Goal: Entertainment & Leisure: Consume media (video, audio)

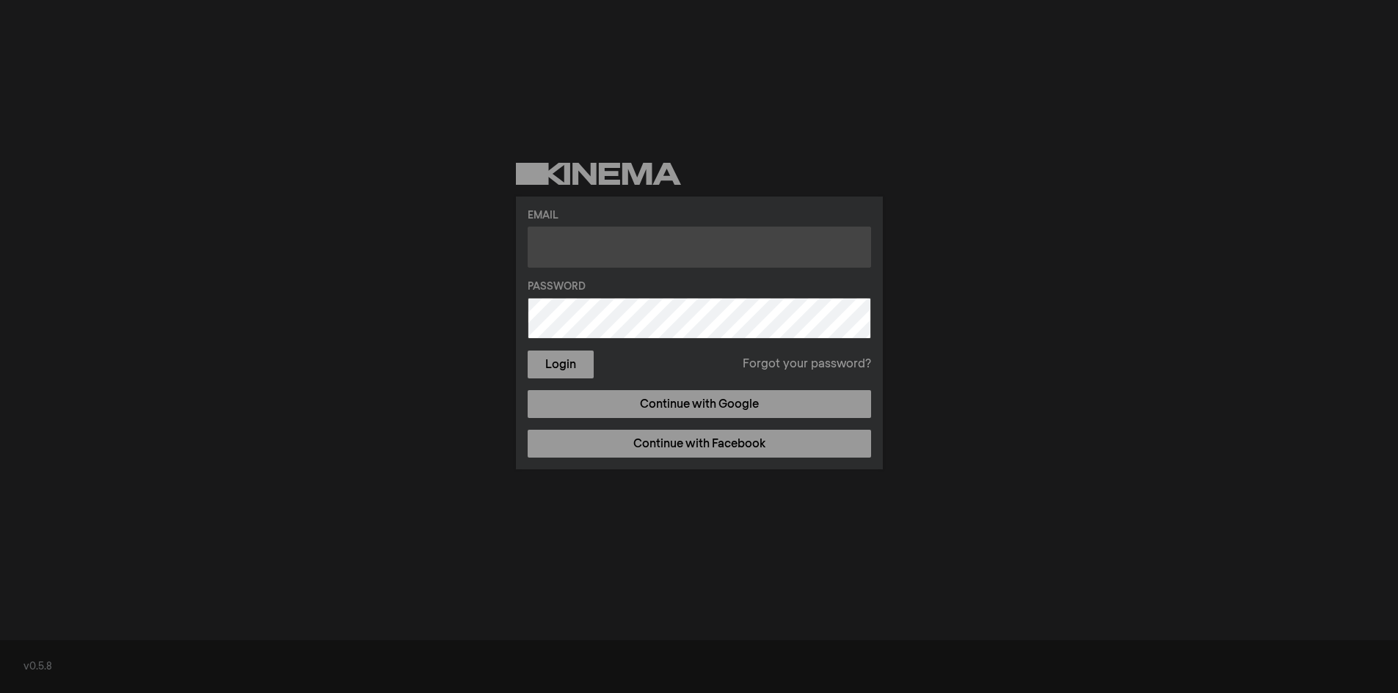
click at [672, 251] on input "text" at bounding box center [699, 247] width 343 height 41
click at [636, 249] on input "text" at bounding box center [699, 247] width 343 height 41
paste input "[EMAIL_ADDRESS][DOMAIN_NAME]"
type input "[EMAIL_ADDRESS][DOMAIN_NAME]"
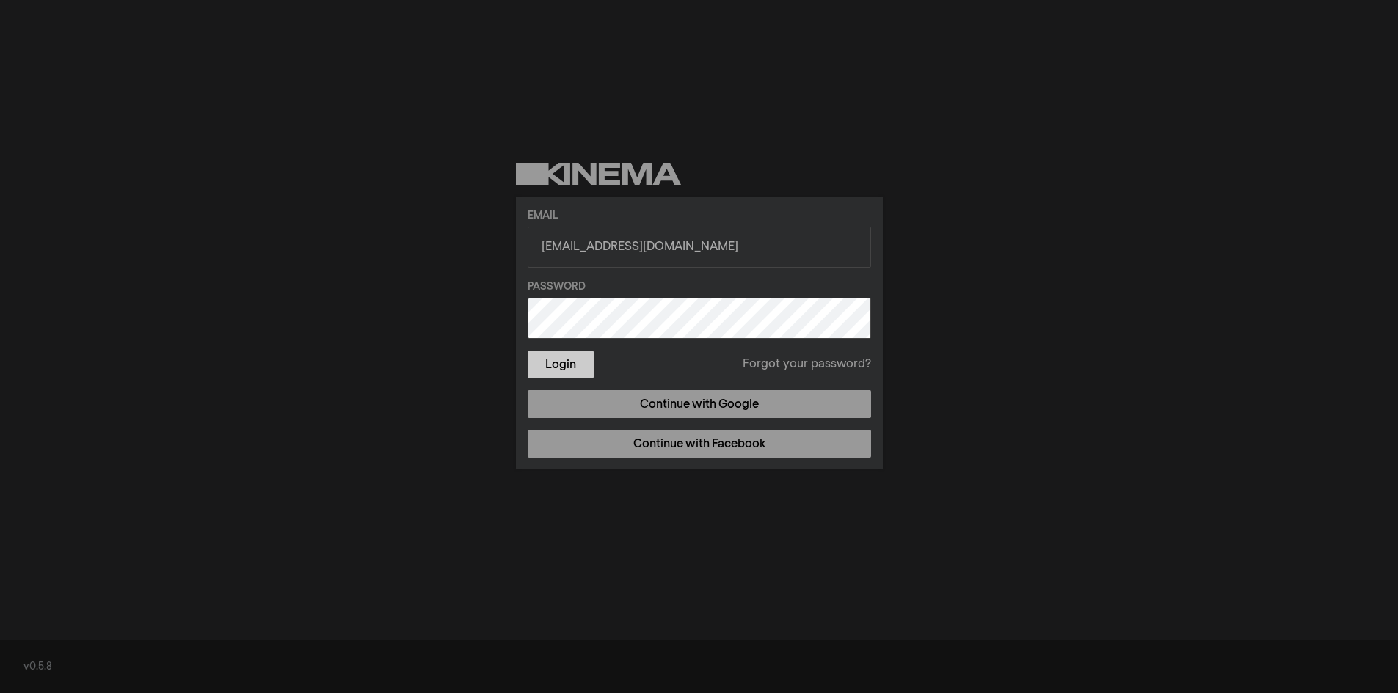
click at [563, 365] on button "Login" at bounding box center [561, 365] width 66 height 28
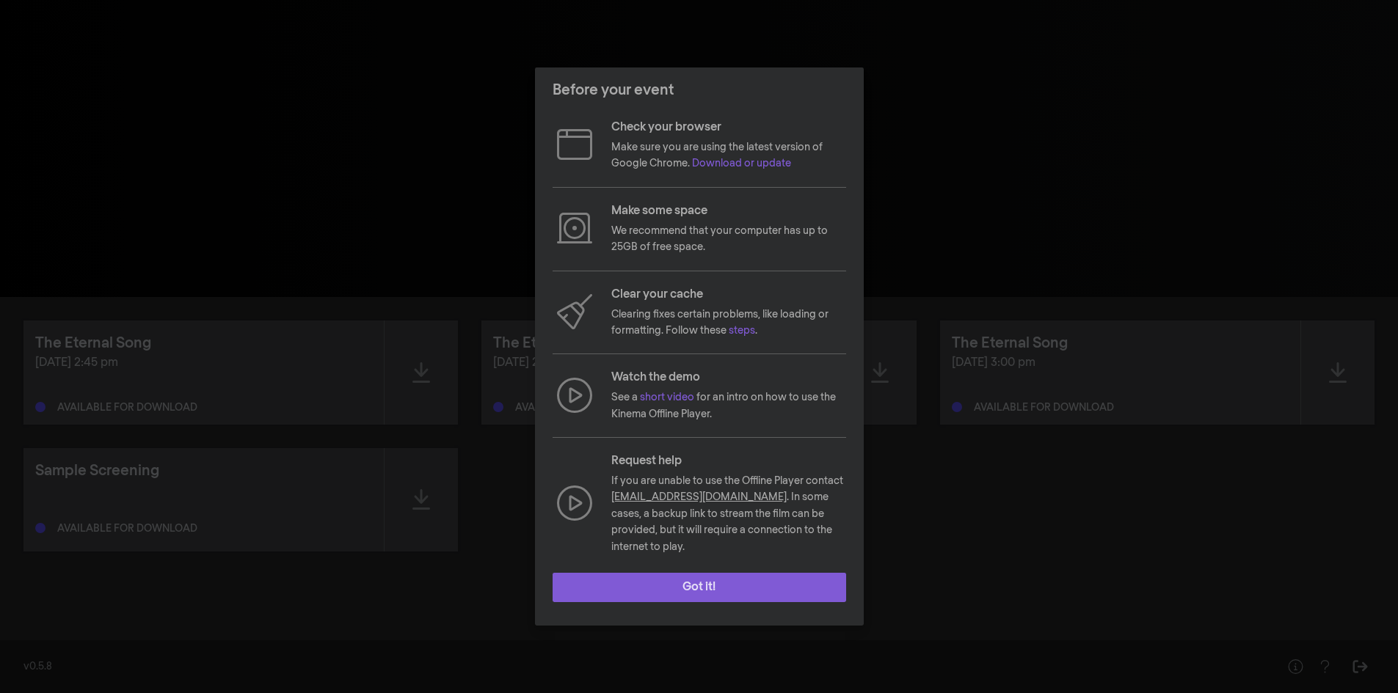
click at [795, 576] on button "Got it!" at bounding box center [698, 587] width 293 height 29
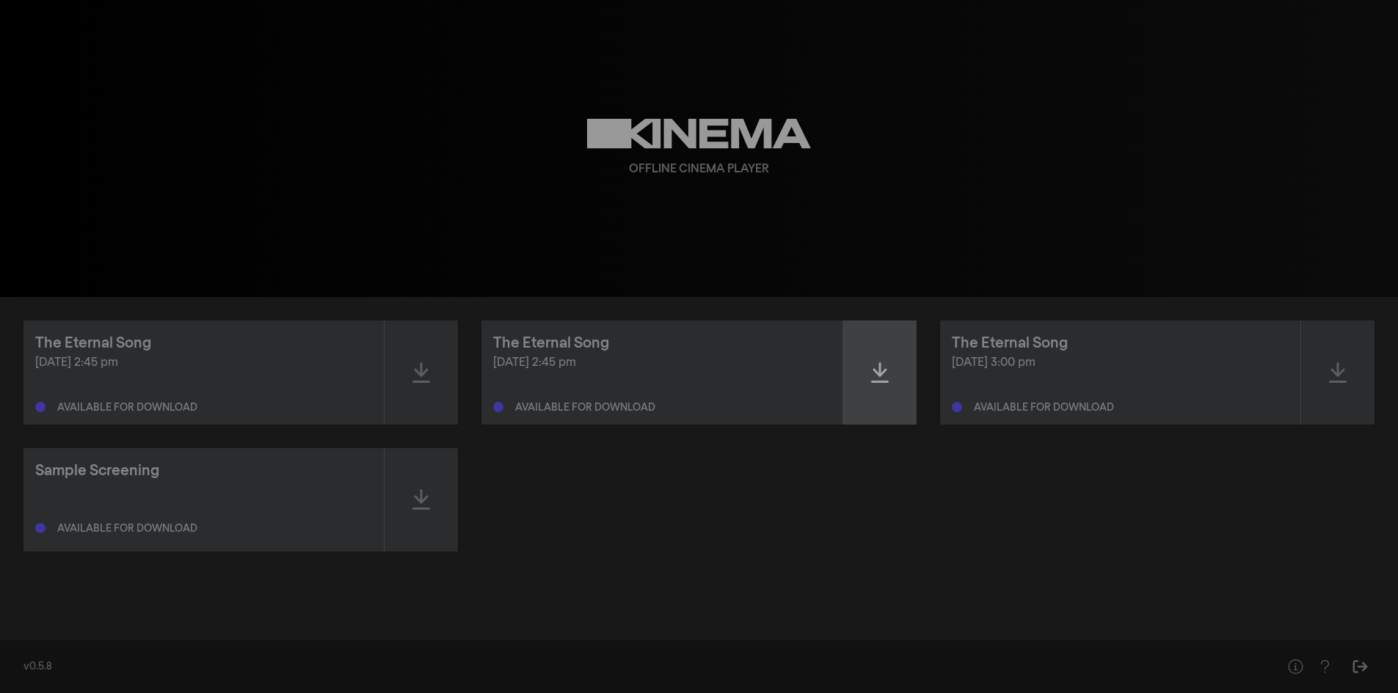
click at [864, 362] on div at bounding box center [879, 373] width 73 height 104
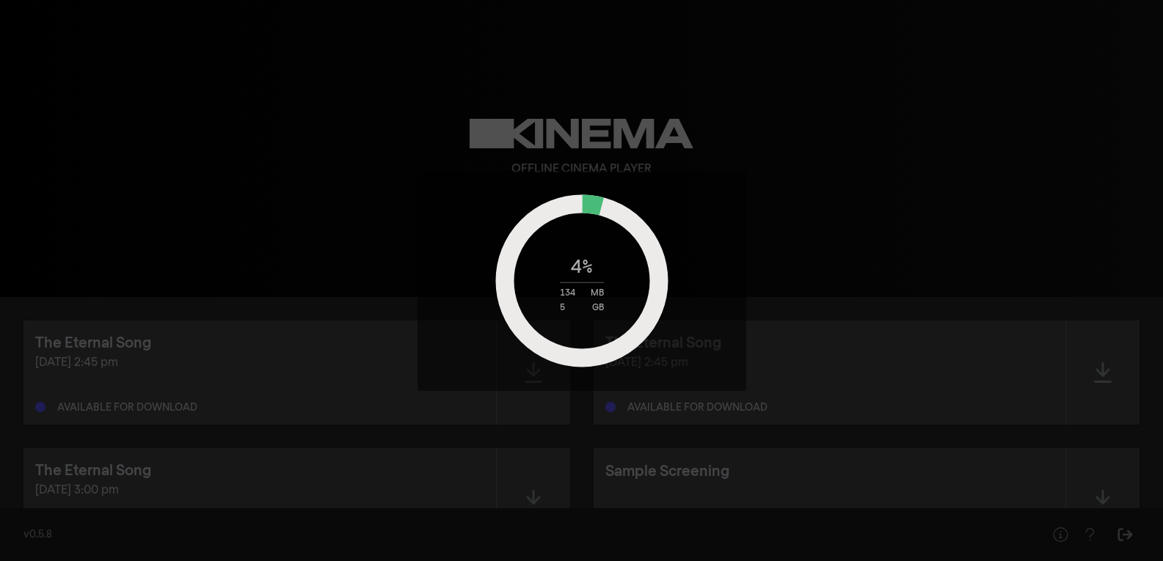
click at [562, 276] on div "4 % 134 MB 5 GB" at bounding box center [581, 281] width 183 height 64
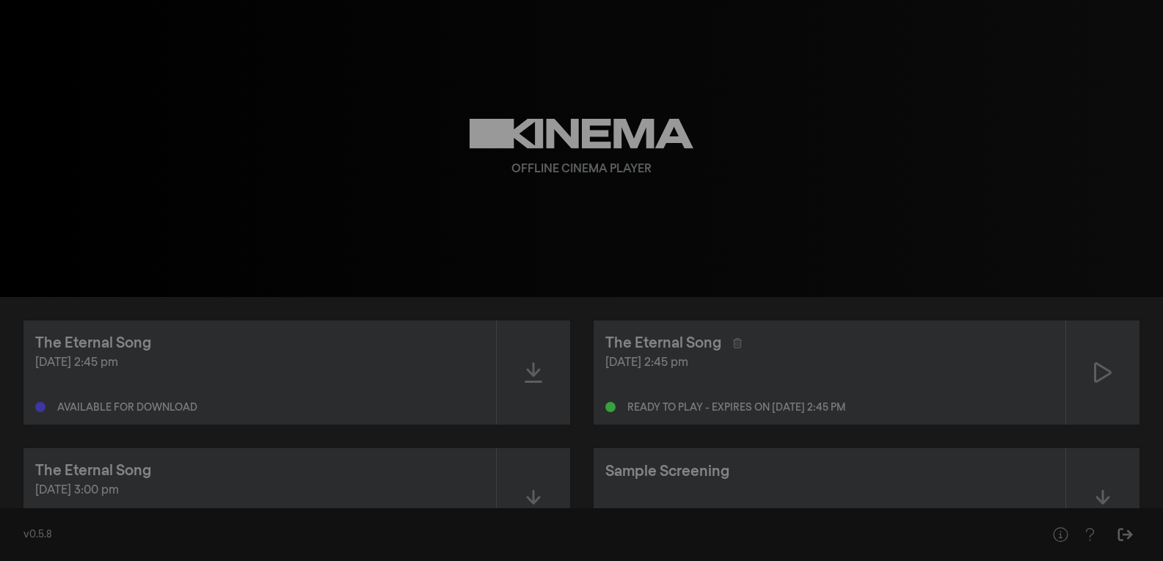
click at [398, 186] on div "Offline Cinema Player" at bounding box center [582, 148] width 528 height 297
click at [1097, 361] on icon at bounding box center [1103, 372] width 18 height 23
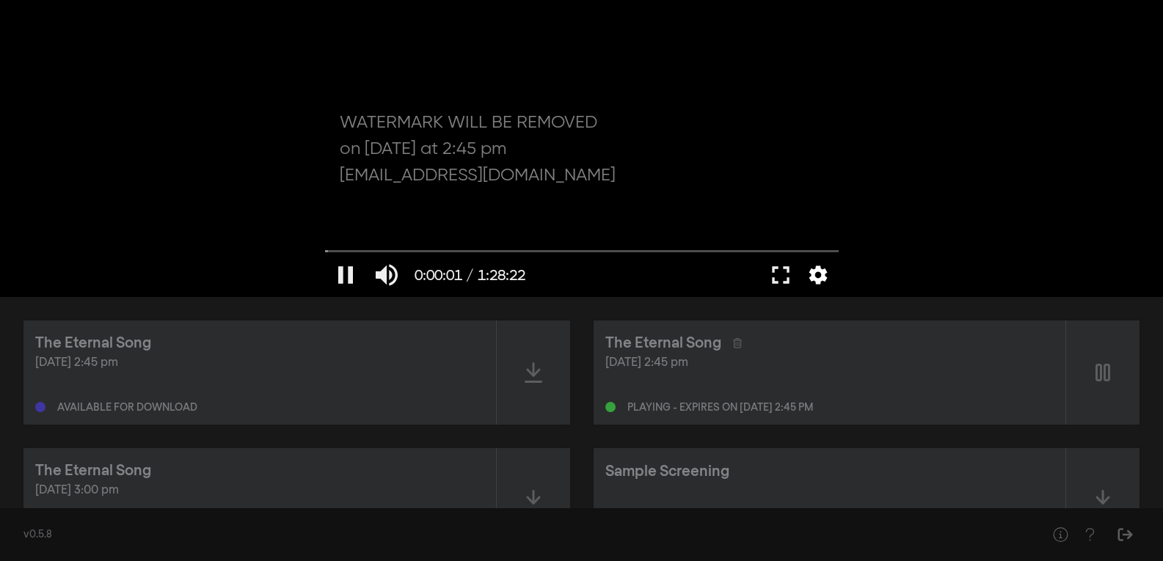
click at [814, 277] on button "settings" at bounding box center [818, 275] width 34 height 44
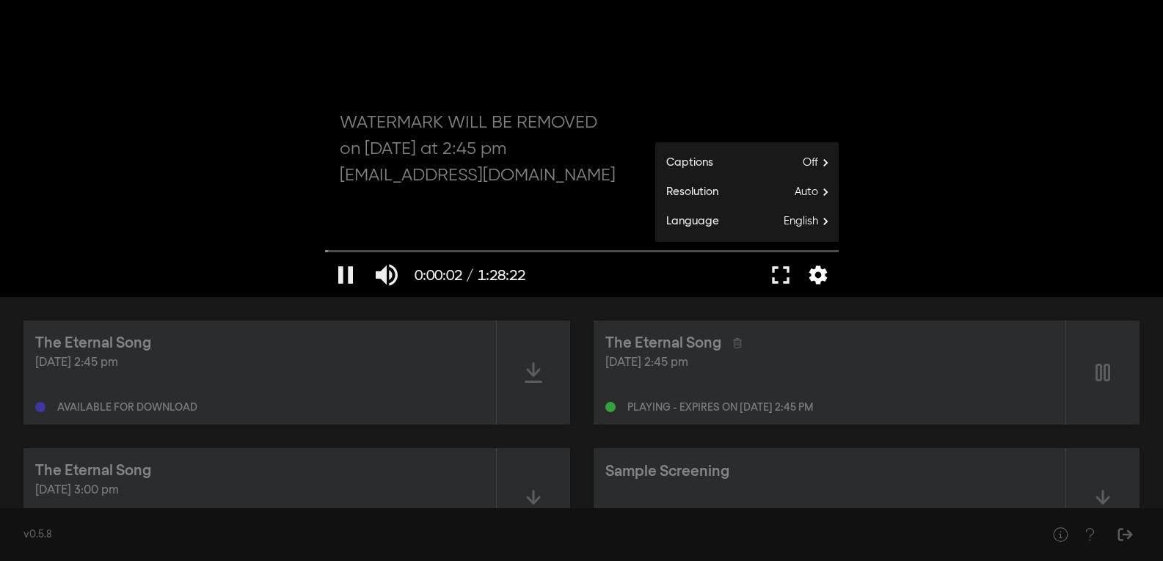
click at [816, 277] on button "settings" at bounding box center [818, 275] width 34 height 44
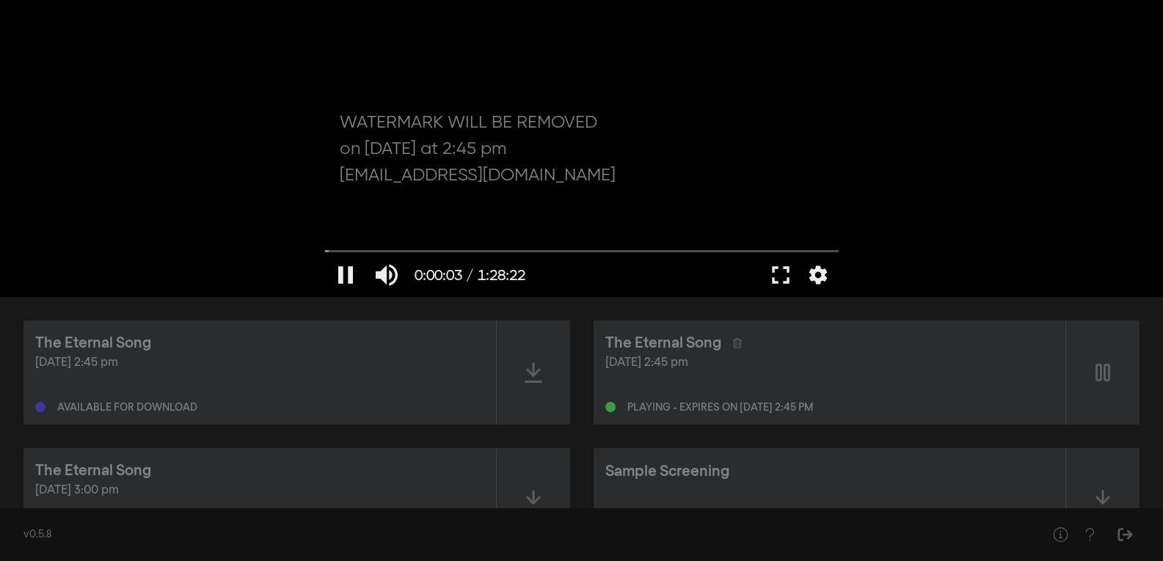
drag, startPoint x: 402, startPoint y: 60, endPoint x: 658, endPoint y: 125, distance: 264.3
click at [775, 277] on button "fullscreen" at bounding box center [780, 275] width 41 height 44
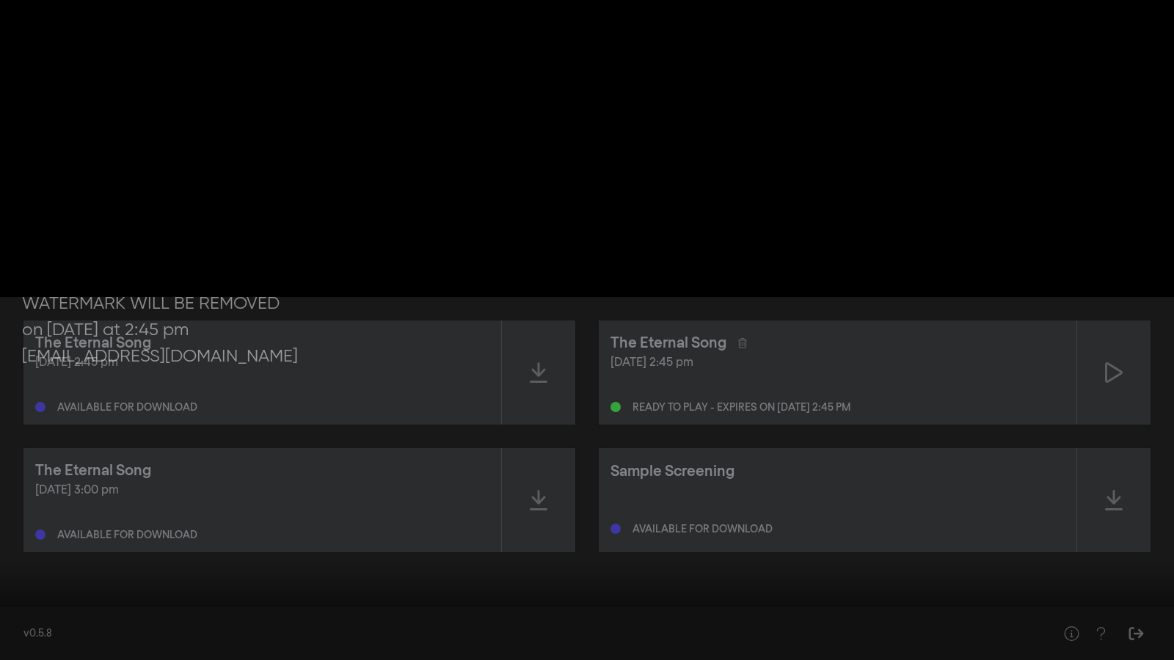
click at [101, 616] on input "Seek" at bounding box center [586, 614] width 1159 height 9
click at [183, 302] on div at bounding box center [587, 330] width 1174 height 660
click at [1028, 418] on div at bounding box center [587, 330] width 1174 height 660
click at [1142, 636] on button "settings" at bounding box center [1146, 638] width 34 height 44
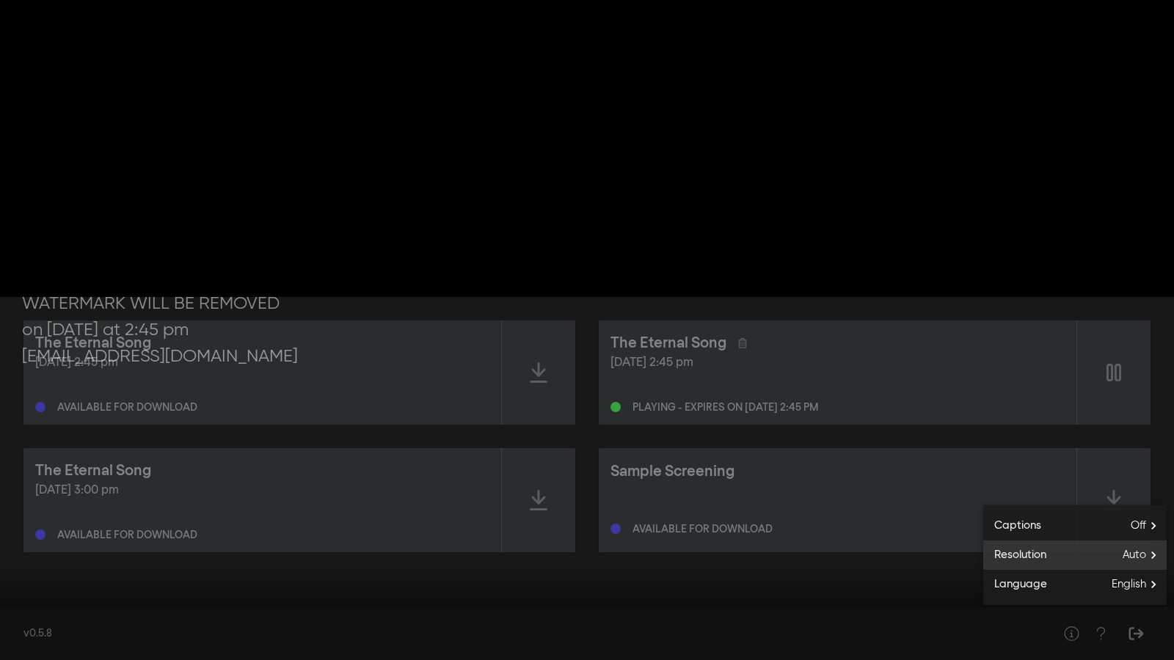
click at [1143, 557] on span "Auto" at bounding box center [1145, 555] width 44 height 22
click at [1114, 568] on button "1080p" at bounding box center [1074, 566] width 183 height 22
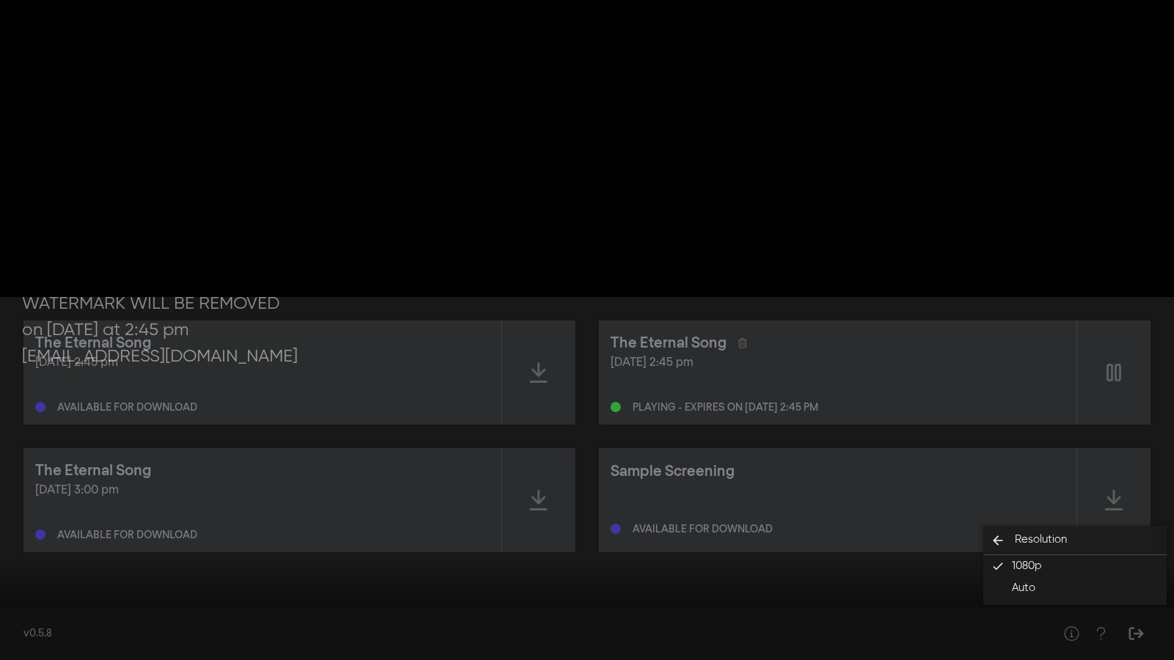
click at [1142, 638] on button "settings" at bounding box center [1146, 638] width 34 height 44
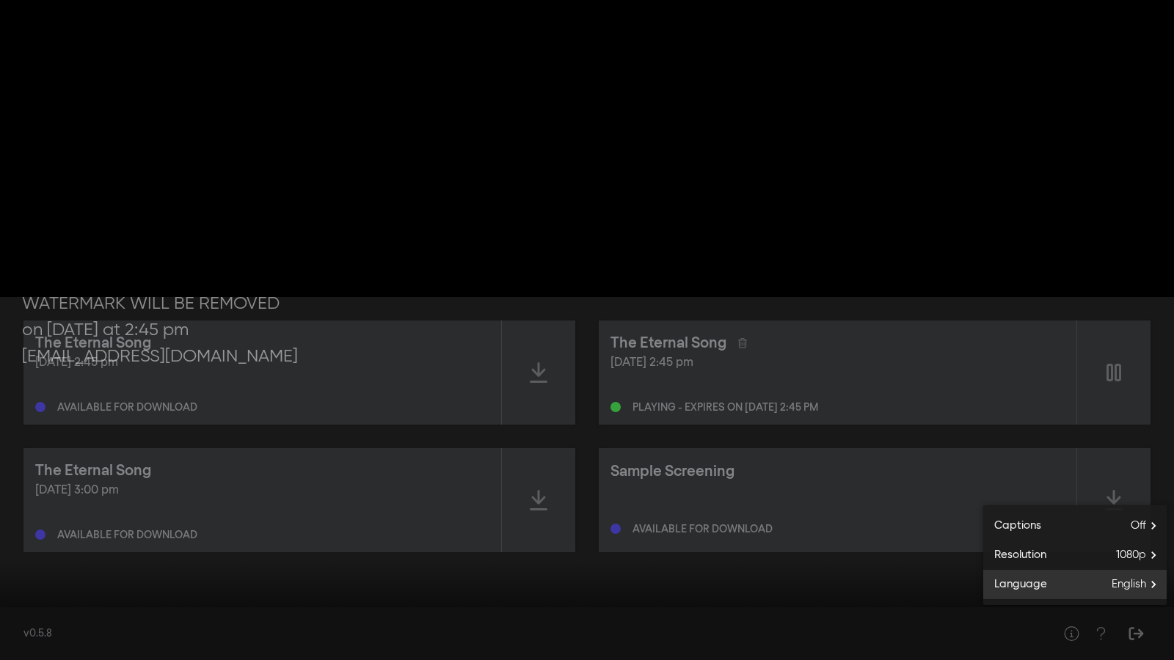
click at [1147, 585] on span "English" at bounding box center [1139, 585] width 55 height 22
click at [1147, 585] on button "English done" at bounding box center [1074, 588] width 183 height 22
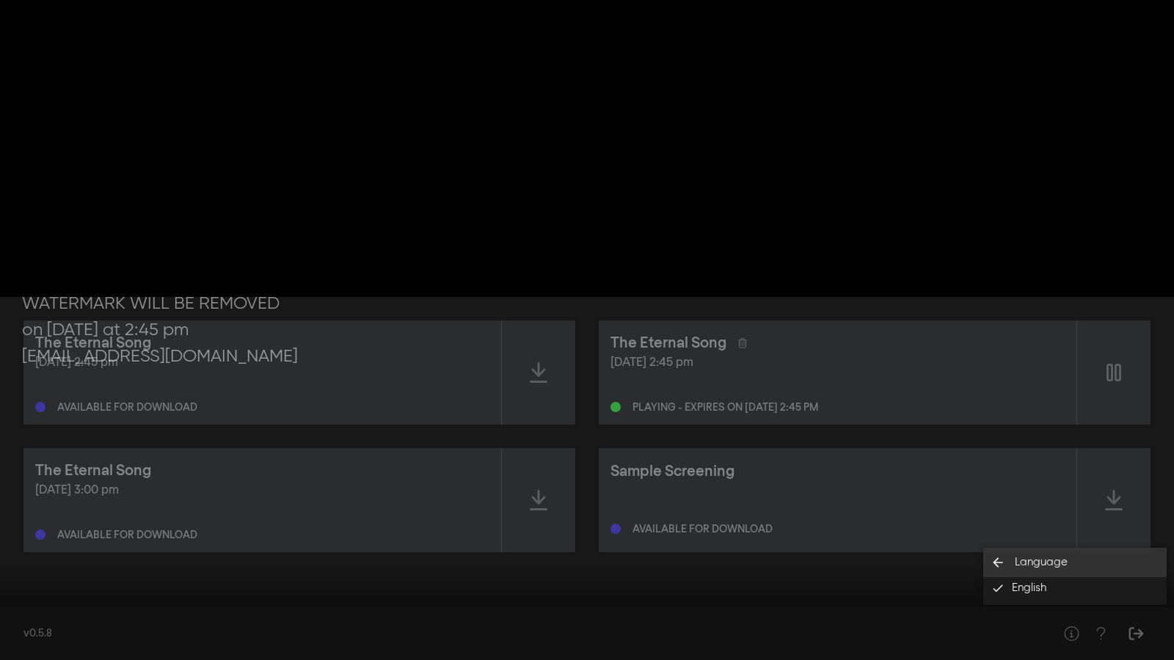
click at [1147, 571] on button "arrow_back Language" at bounding box center [1074, 562] width 183 height 29
click at [1148, 527] on span "Off" at bounding box center [1149, 526] width 36 height 22
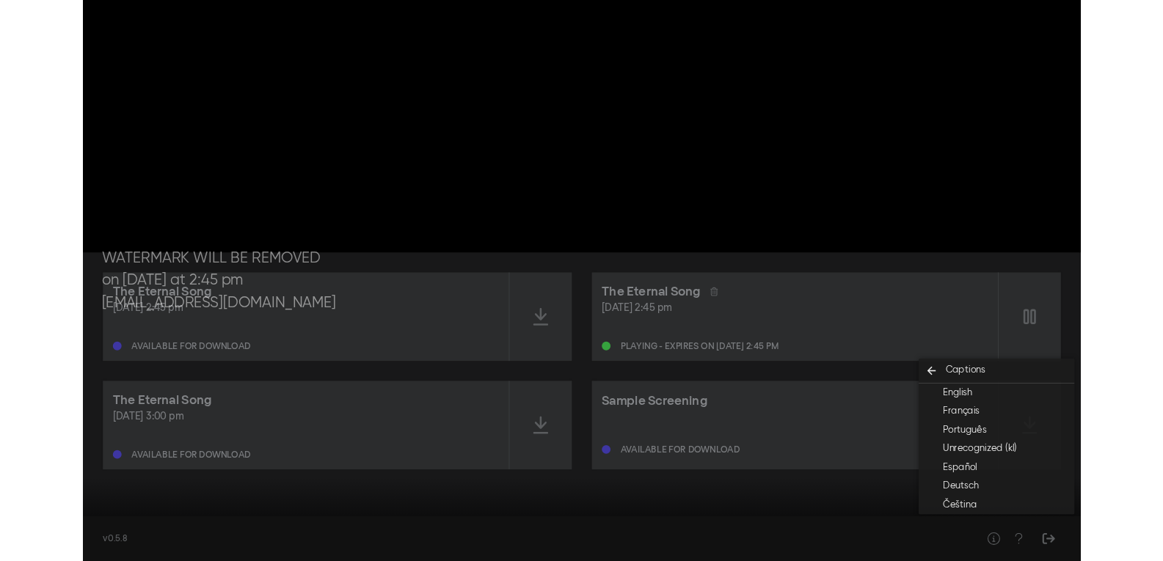
scroll to position [94, 0]
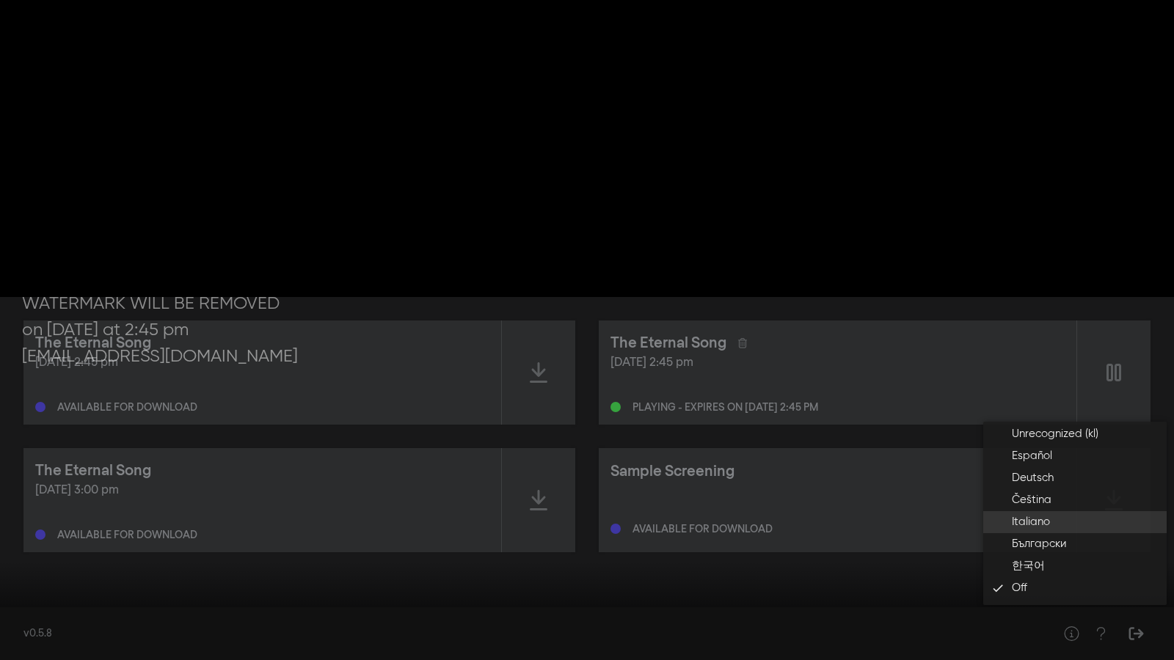
click at [1079, 530] on button "Italiano" at bounding box center [1074, 522] width 183 height 22
click at [1078, 585] on button "Off" at bounding box center [1074, 588] width 183 height 22
click at [1008, 632] on div at bounding box center [651, 638] width 873 height 44
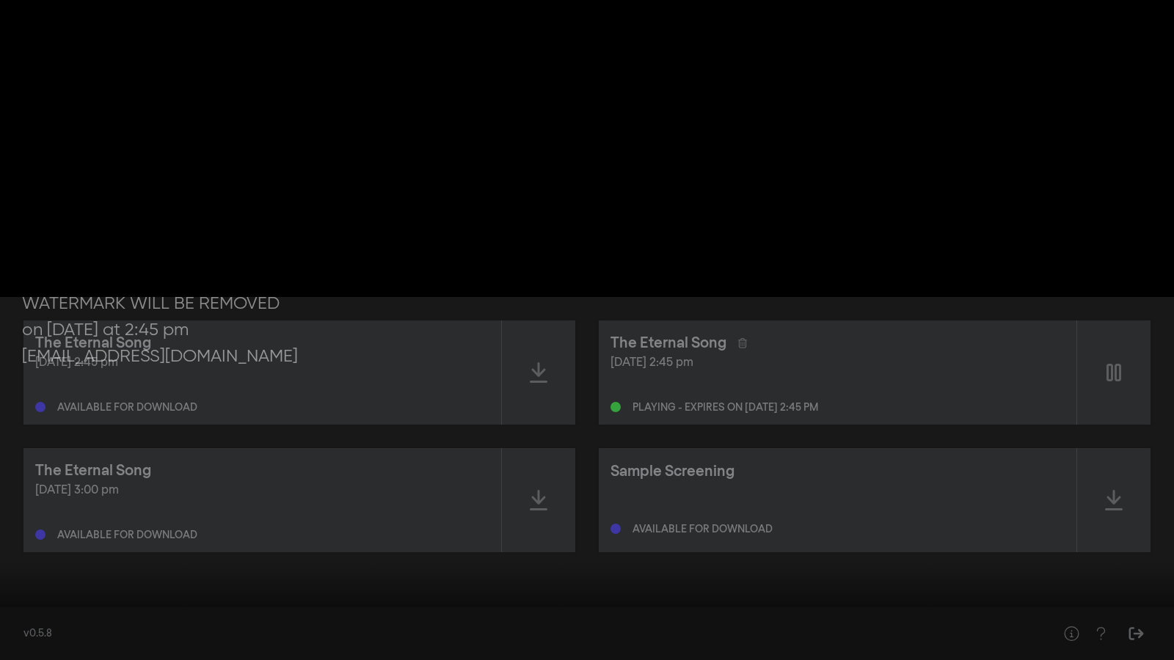
click at [1140, 627] on button "settings" at bounding box center [1146, 638] width 34 height 44
click at [1122, 637] on button "fullscreen_exit" at bounding box center [1108, 638] width 41 height 44
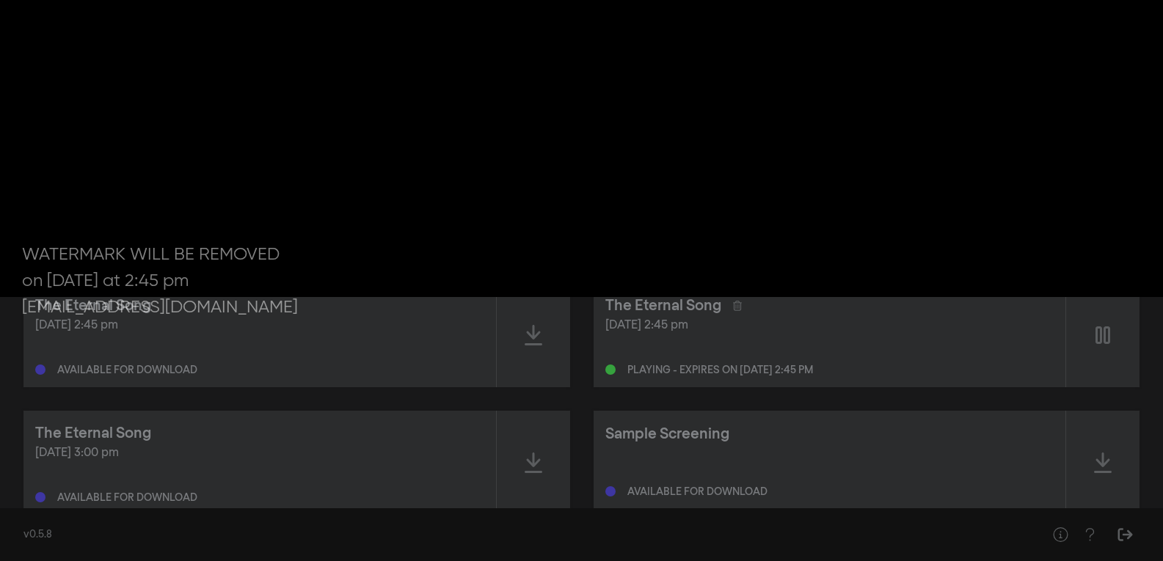
scroll to position [0, 0]
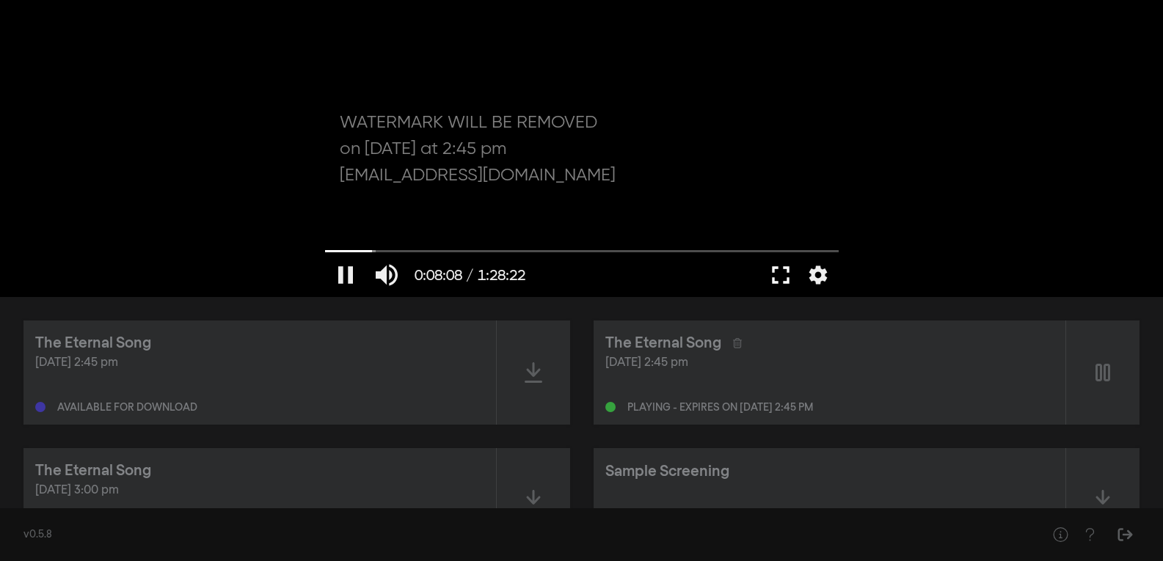
click at [773, 273] on button "fullscreen" at bounding box center [780, 275] width 41 height 44
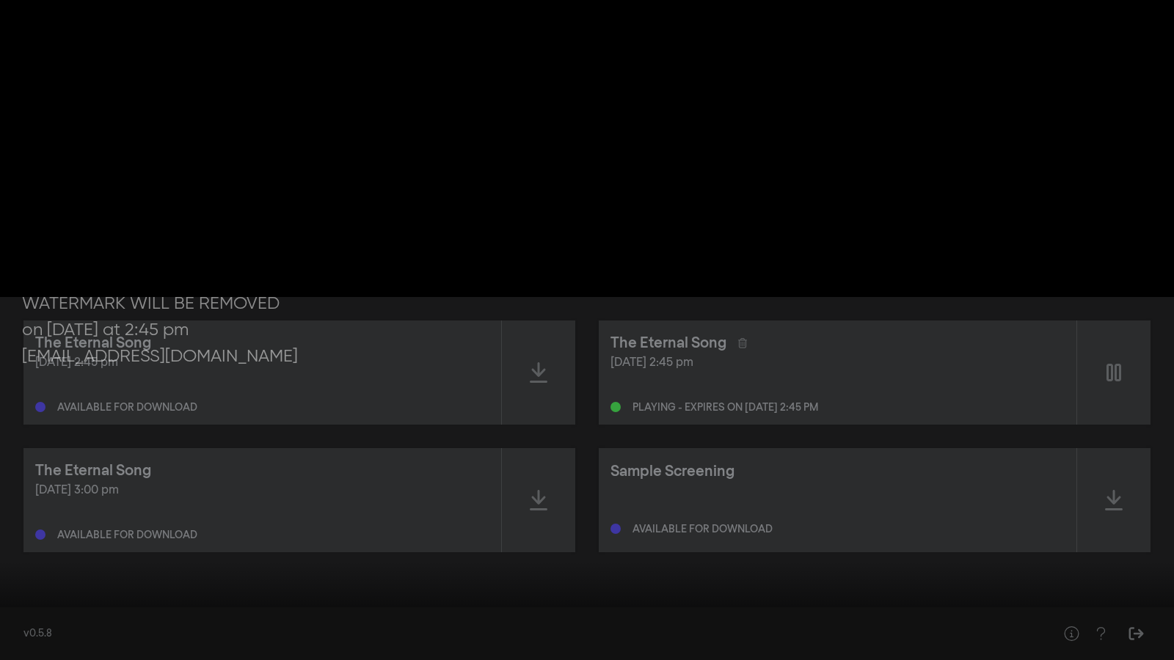
click at [1113, 634] on button "fullscreen_exit" at bounding box center [1108, 638] width 41 height 44
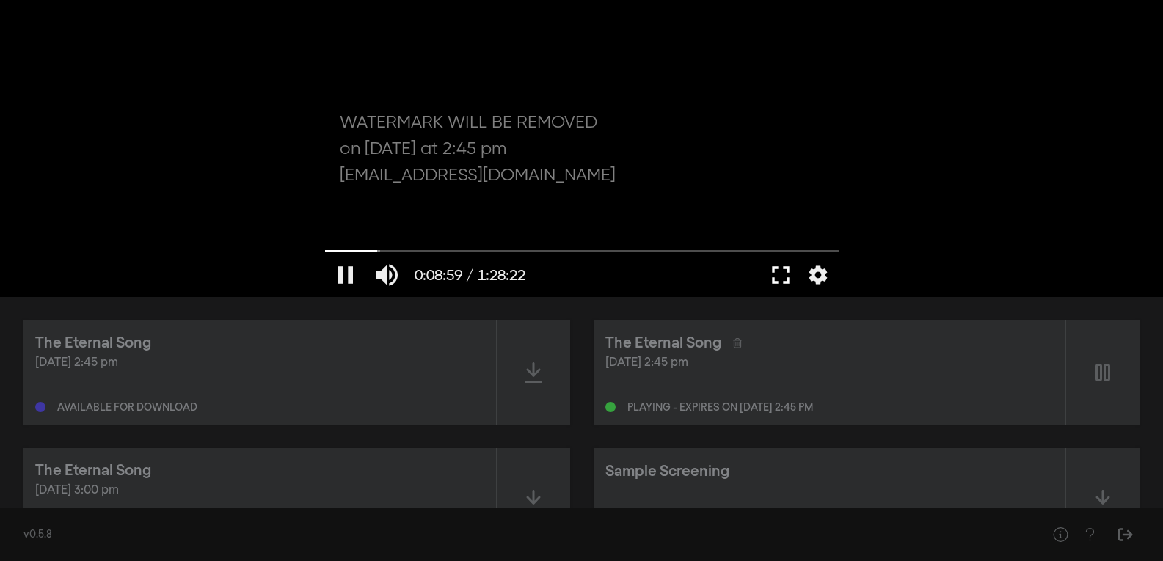
click at [778, 277] on button "fullscreen" at bounding box center [780, 275] width 41 height 44
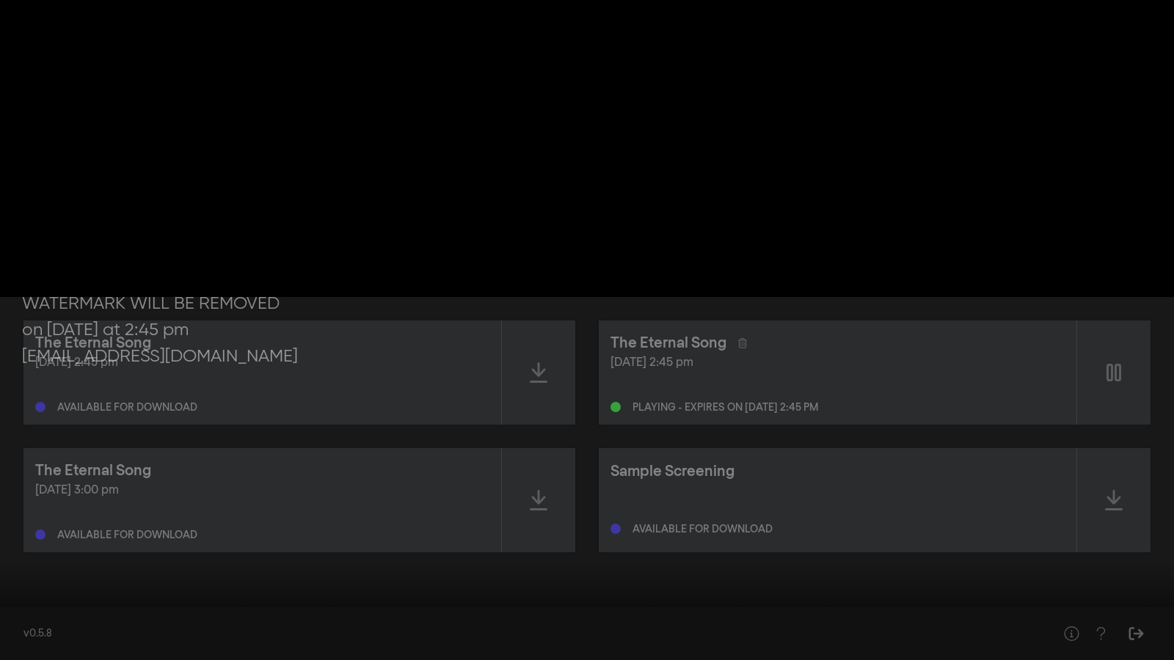
click at [29, 640] on button "pause" at bounding box center [27, 638] width 41 height 44
drag, startPoint x: 104, startPoint y: 616, endPoint x: -32, endPoint y: 619, distance: 136.5
click at [7, 619] on input "Seek" at bounding box center [586, 614] width 1159 height 9
click at [1097, 641] on button "fullscreen_exit" at bounding box center [1108, 638] width 41 height 44
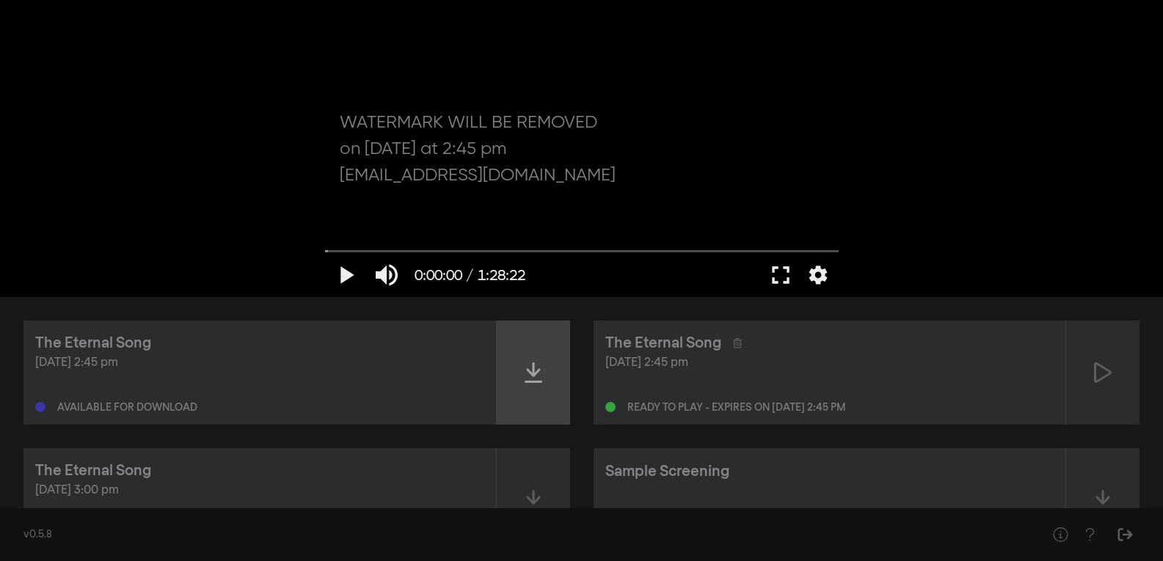
click at [530, 374] on icon at bounding box center [534, 372] width 18 height 21
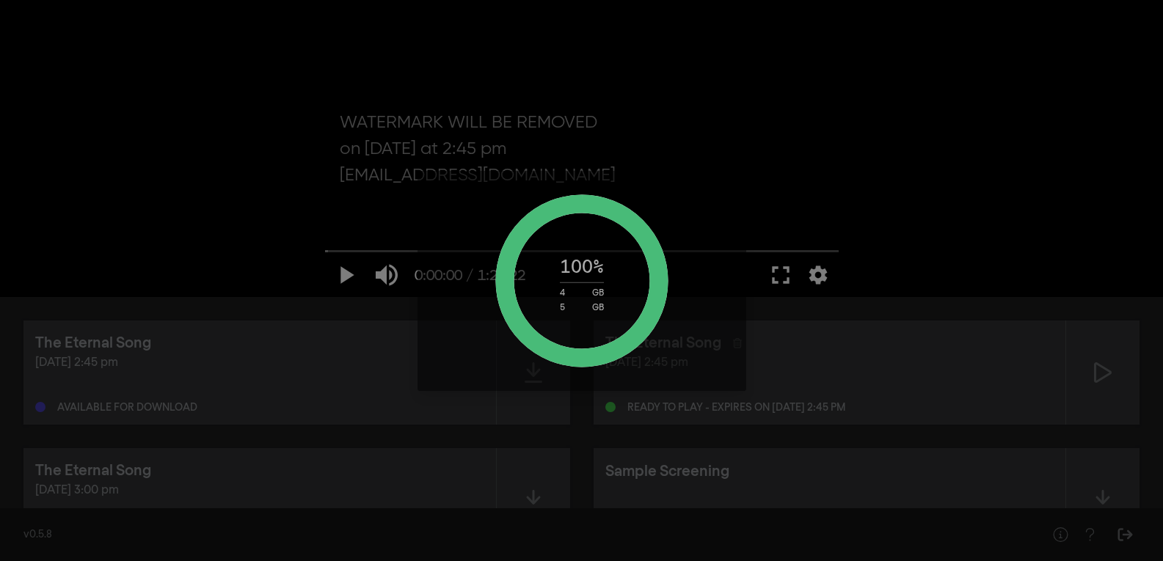
click at [929, 305] on div "100 % 4 GB 5 GB" at bounding box center [581, 280] width 1163 height 561
click at [599, 305] on div "GB" at bounding box center [598, 308] width 12 height 9
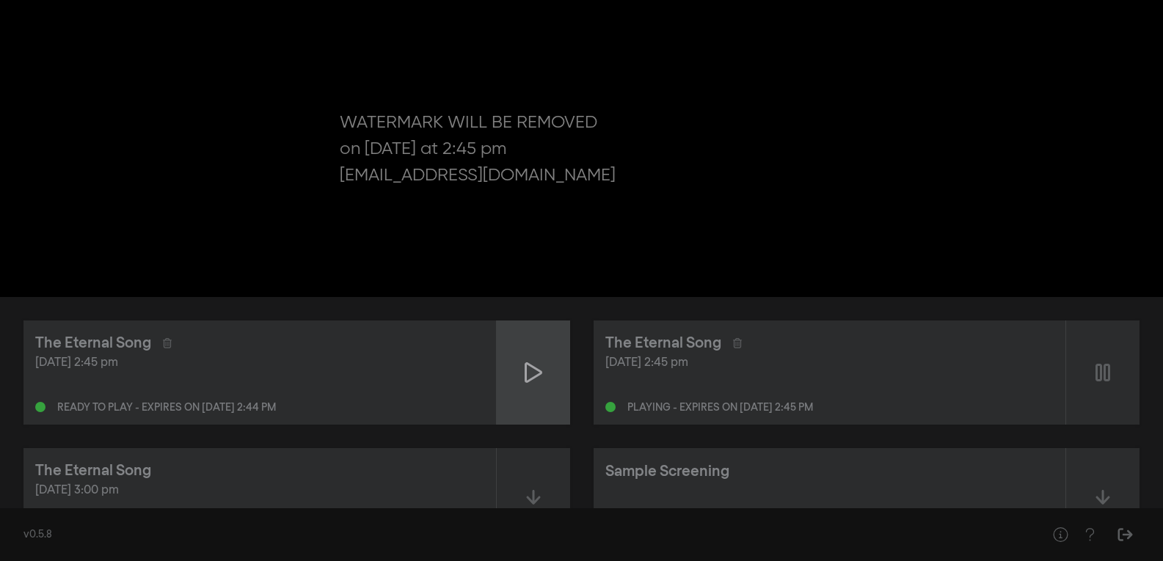
click at [541, 369] on icon at bounding box center [534, 372] width 18 height 23
click at [594, 300] on div "The Eternal Song [DATE] 2:45 pm Playing - expires on [DATE] 2:44 pm The Eternal…" at bounding box center [581, 436] width 1163 height 279
type input "66.442024"
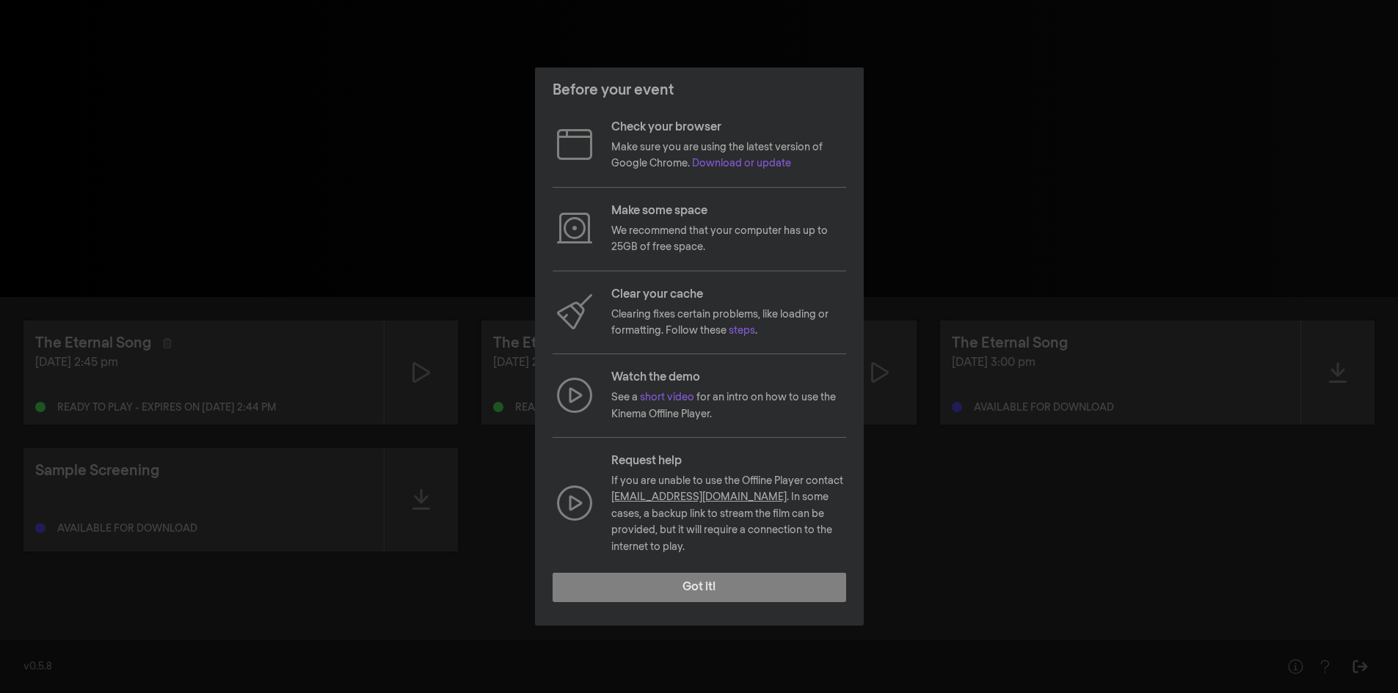
click at [568, 500] on icon at bounding box center [574, 503] width 44 height 35
click at [577, 412] on icon at bounding box center [574, 395] width 44 height 35
click at [646, 575] on button "Got it!" at bounding box center [698, 587] width 293 height 29
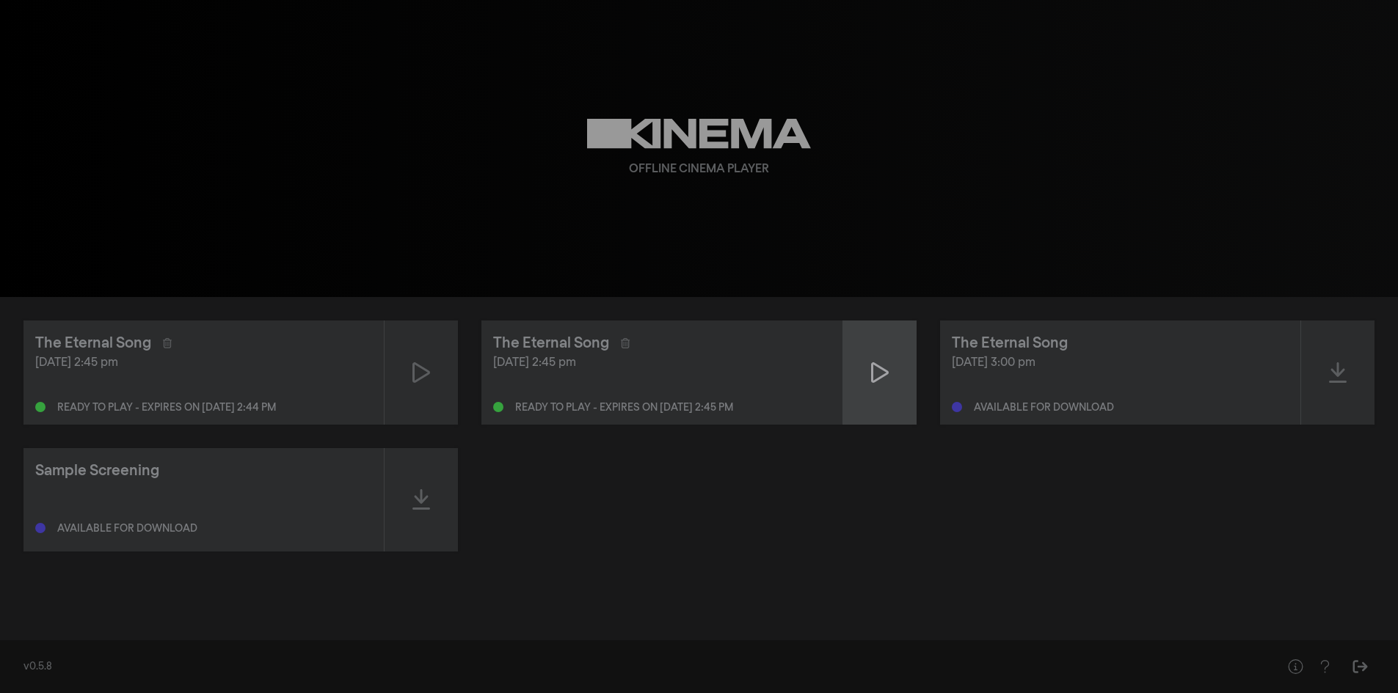
click at [892, 380] on div at bounding box center [879, 373] width 73 height 104
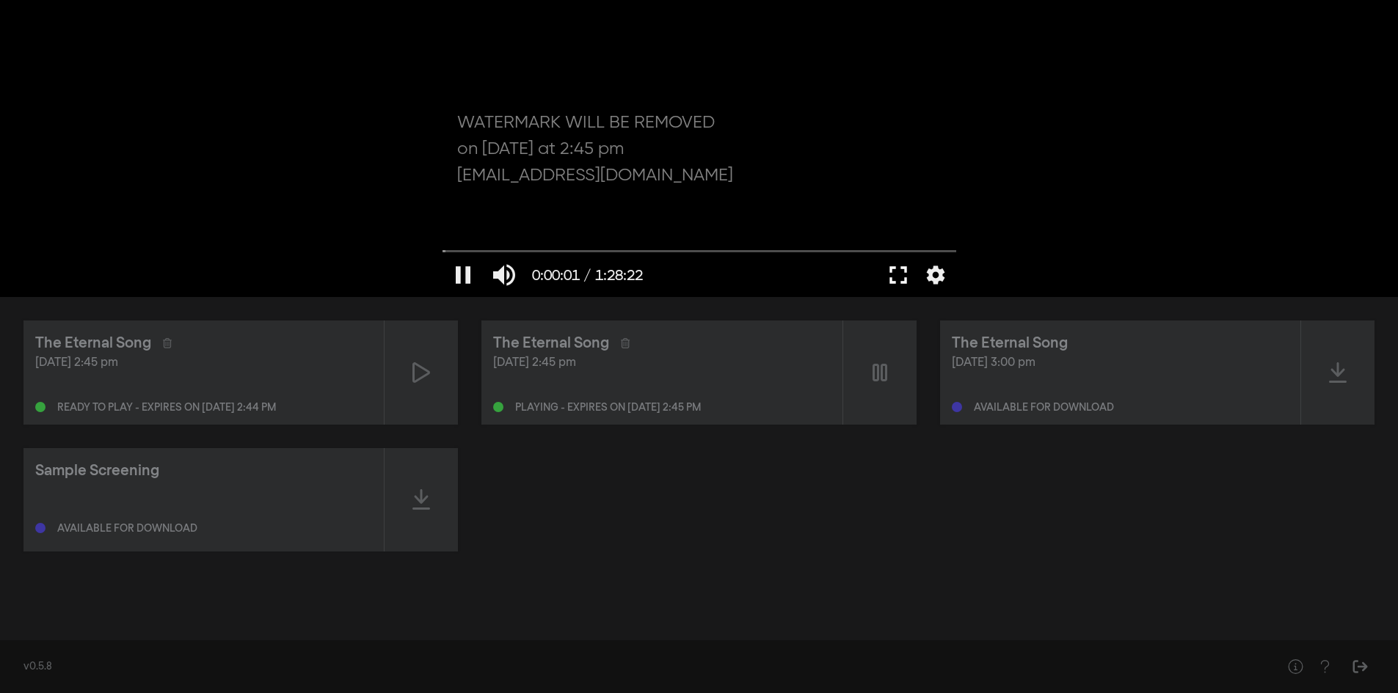
click at [884, 281] on button "fullscreen" at bounding box center [898, 275] width 41 height 44
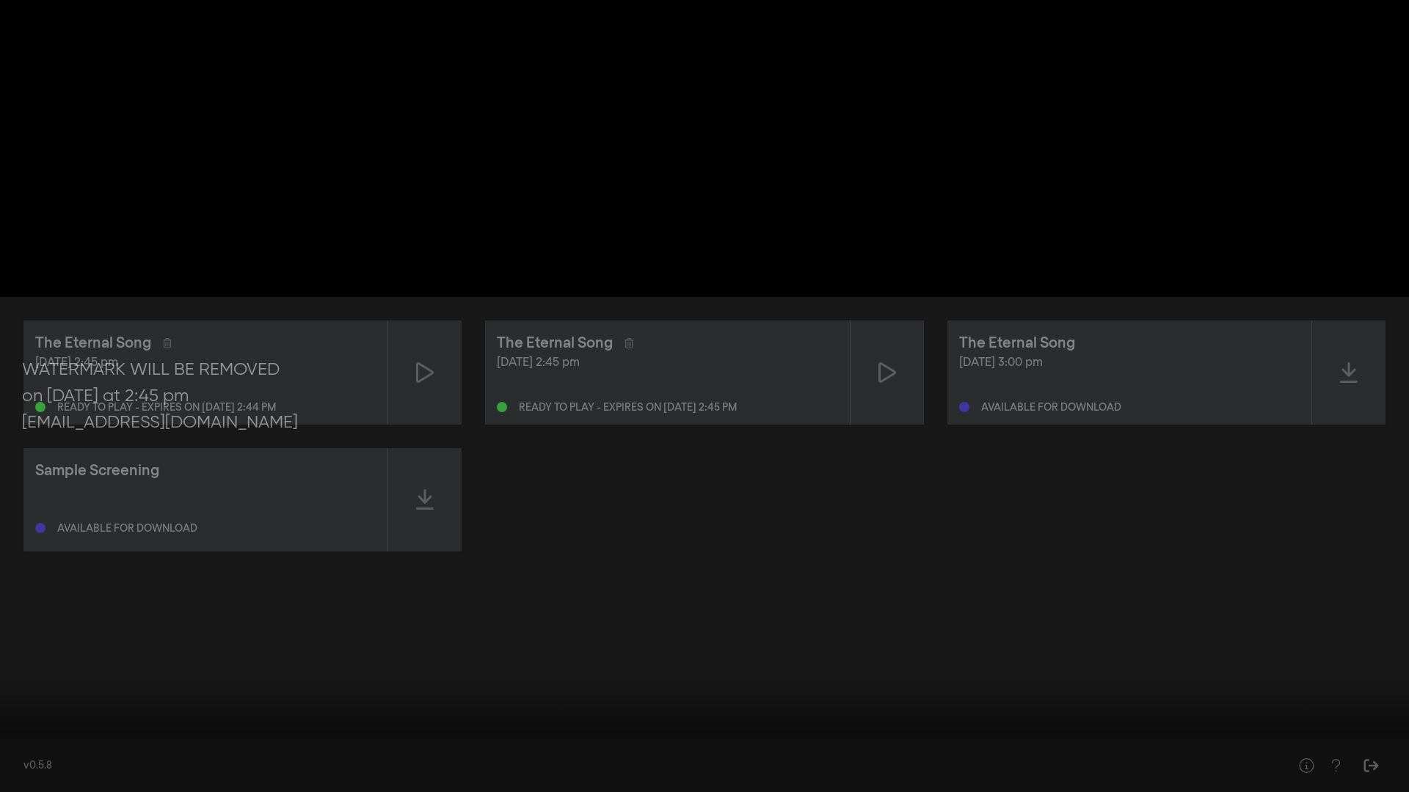
click at [75, 693] on input "Seek" at bounding box center [704, 746] width 1394 height 9
click at [384, 693] on input "Seek" at bounding box center [704, 746] width 1394 height 9
click at [765, 693] on div at bounding box center [704, 396] width 1409 height 792
click at [795, 676] on div at bounding box center [704, 396] width 1409 height 792
click at [743, 693] on input "Seek" at bounding box center [704, 746] width 1394 height 9
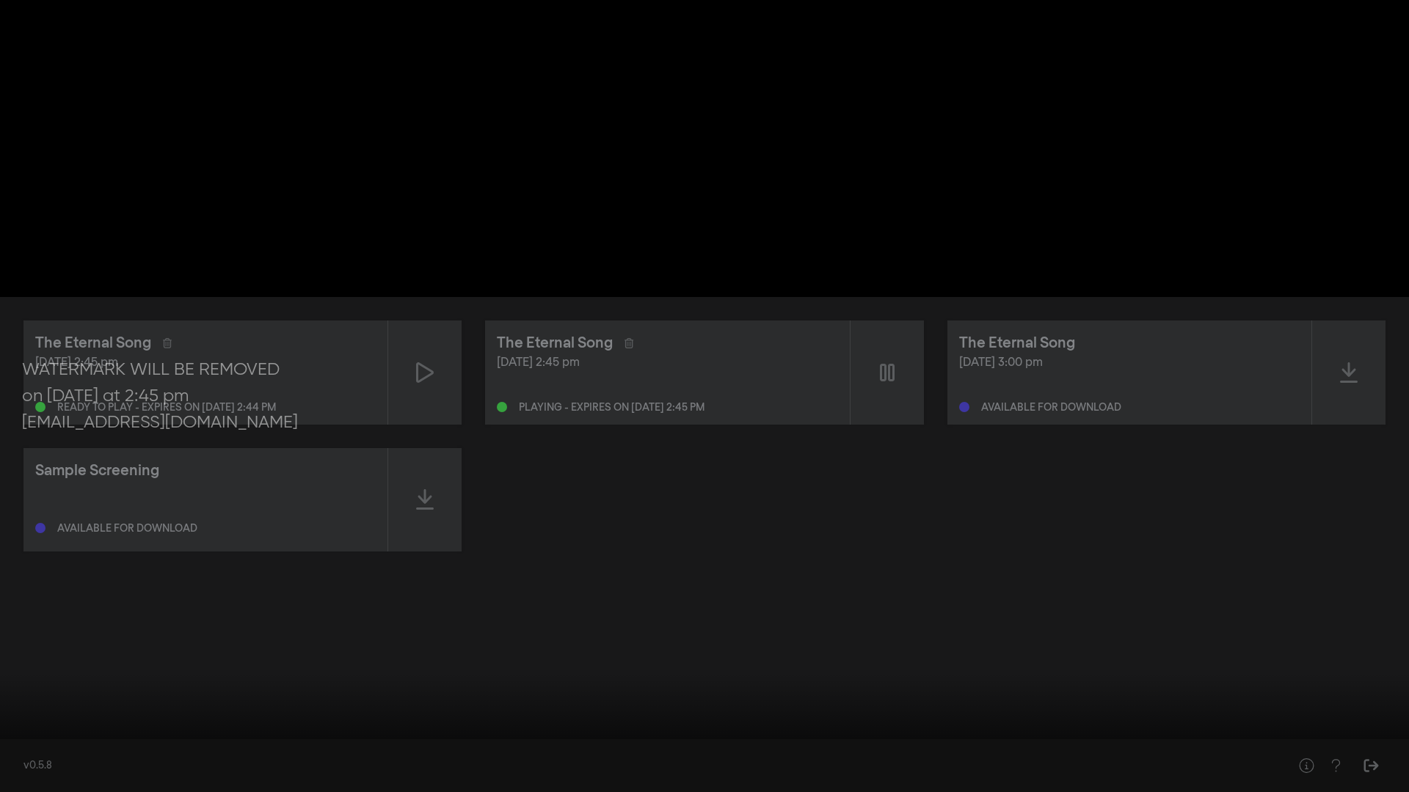
click at [1068, 693] on div at bounding box center [704, 396] width 1409 height 792
click at [1068, 693] on input "Seek" at bounding box center [704, 746] width 1394 height 9
click at [1225, 693] on input "Seek" at bounding box center [704, 746] width 1394 height 9
click at [1346, 693] on button "fullscreen_exit" at bounding box center [1343, 770] width 41 height 44
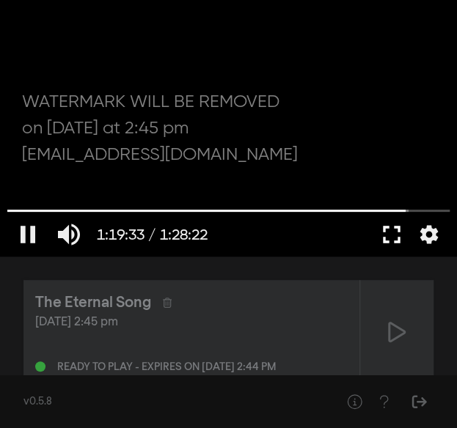
click at [398, 234] on button "fullscreen" at bounding box center [391, 235] width 41 height 44
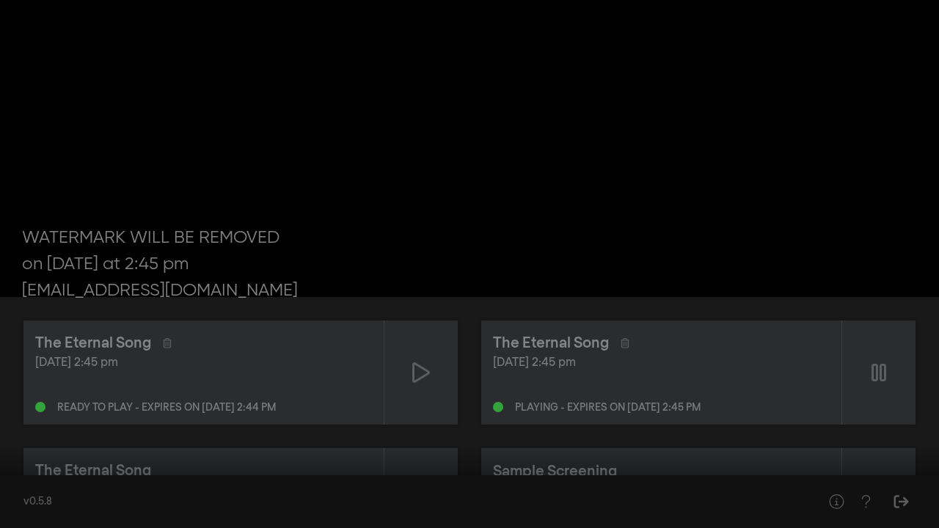
click at [433, 271] on div at bounding box center [469, 264] width 939 height 528
drag, startPoint x: 18, startPoint y: 483, endPoint x: 0, endPoint y: 484, distance: 17.7
click at [7, 484] on input "Seek" at bounding box center [469, 482] width 924 height 9
drag, startPoint x: 10, startPoint y: 481, endPoint x: 0, endPoint y: 473, distance: 12.5
click at [7, 478] on input "Seek" at bounding box center [469, 482] width 924 height 9
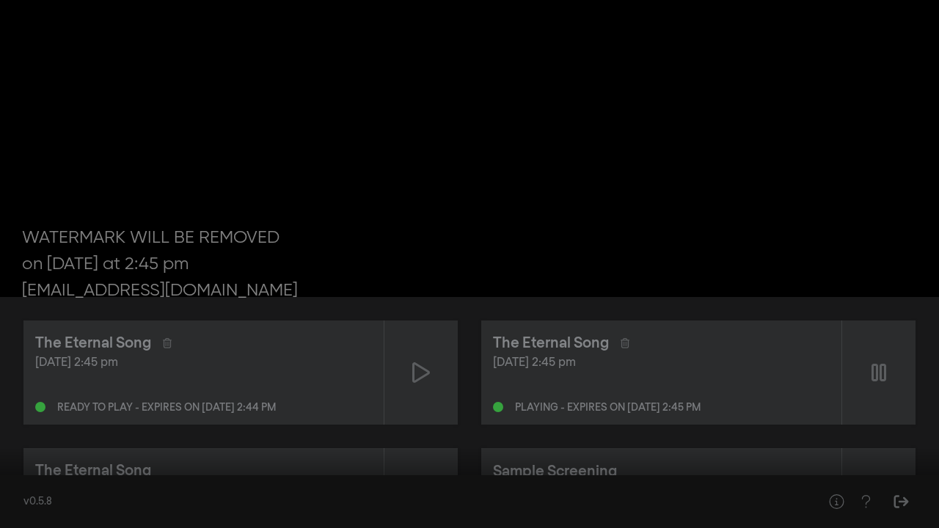
click at [907, 506] on button "settings" at bounding box center [911, 506] width 34 height 44
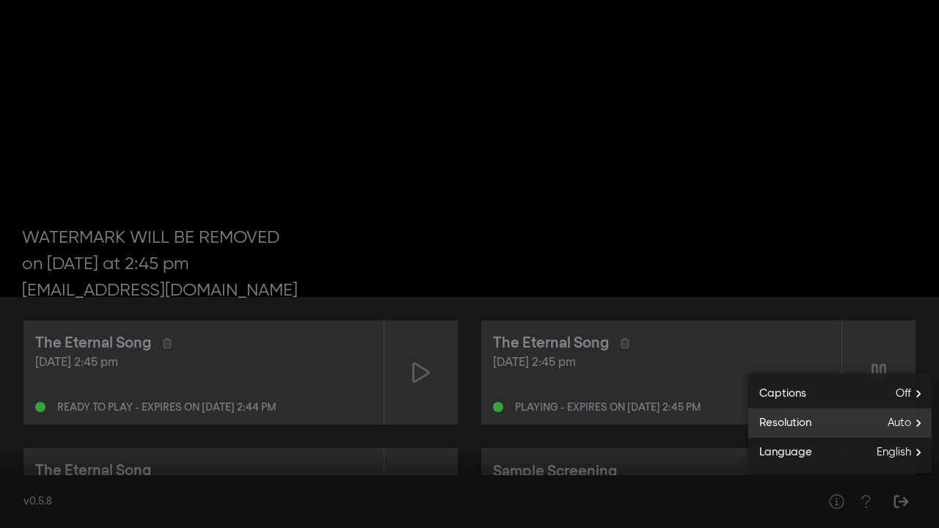
click at [898, 427] on span "Auto" at bounding box center [910, 423] width 44 height 22
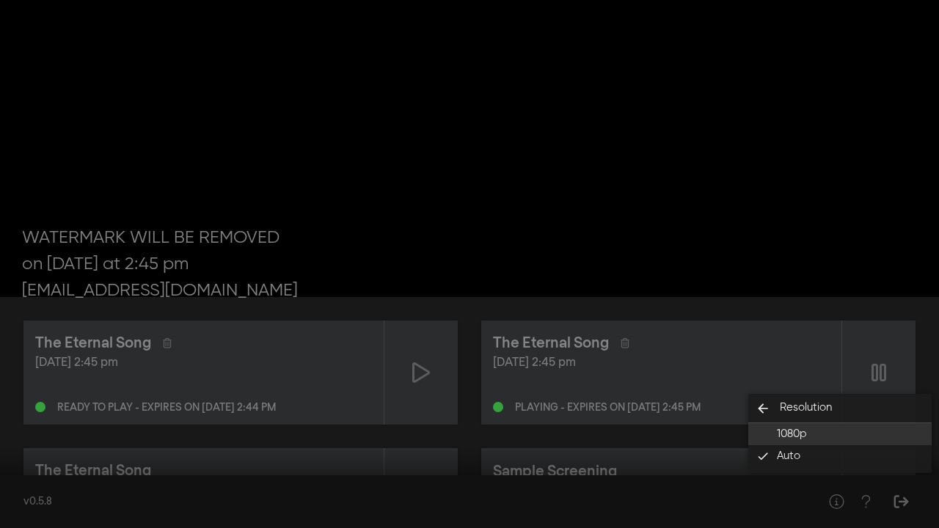
click at [831, 437] on button "1080p" at bounding box center [839, 434] width 183 height 22
click at [920, 514] on button "settings" at bounding box center [911, 506] width 34 height 44
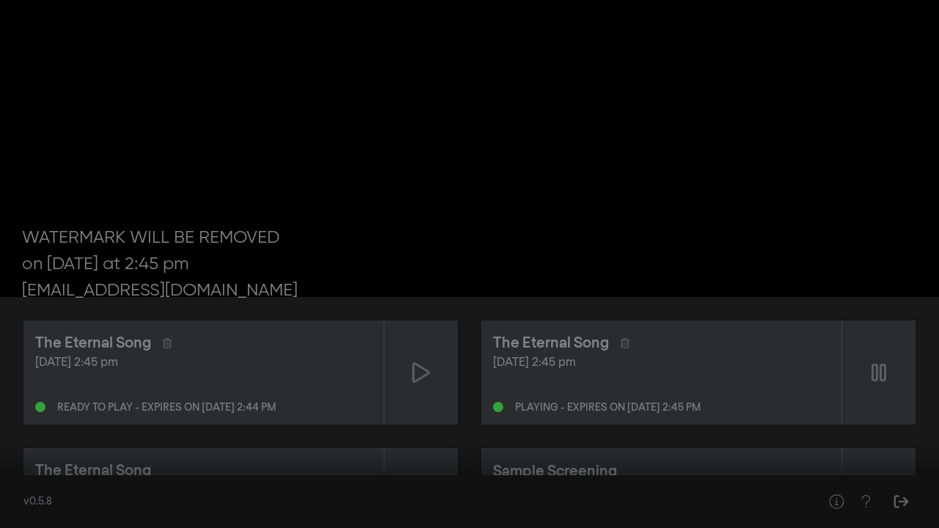
click at [905, 495] on button "settings" at bounding box center [911, 506] width 34 height 44
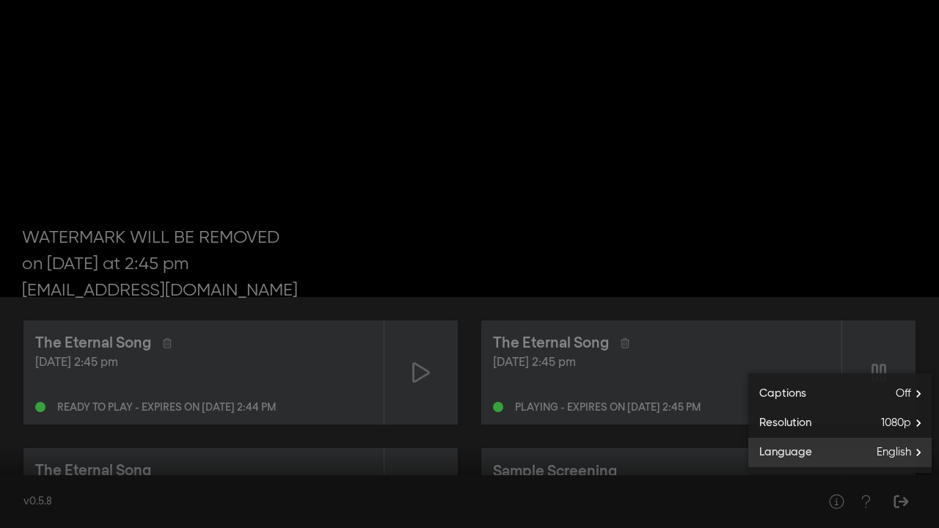
click at [908, 458] on span "English" at bounding box center [904, 453] width 55 height 22
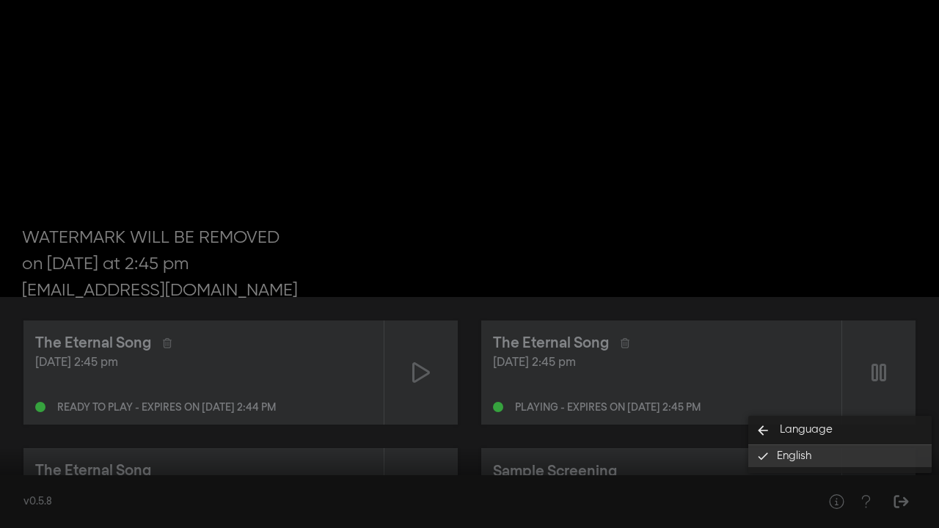
click at [850, 450] on button "English done" at bounding box center [839, 456] width 183 height 22
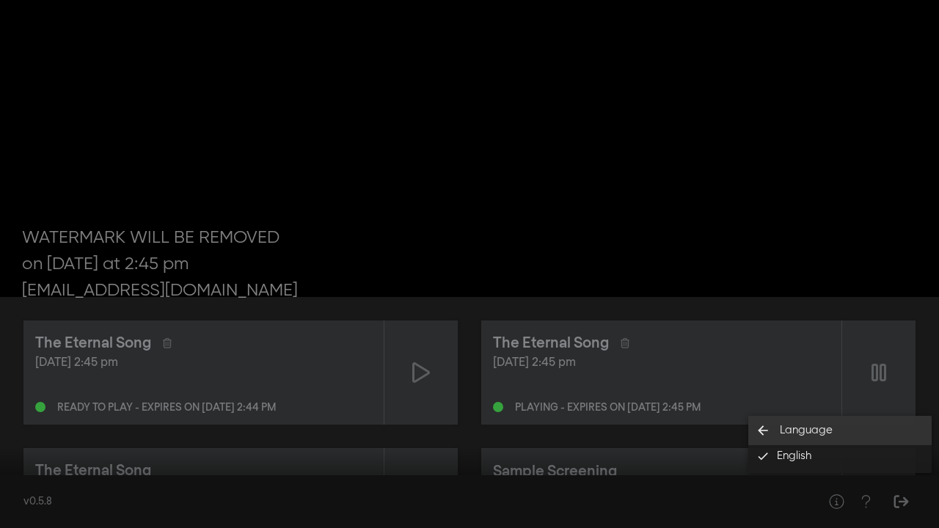
click at [854, 431] on button "arrow_back Language" at bounding box center [839, 430] width 183 height 29
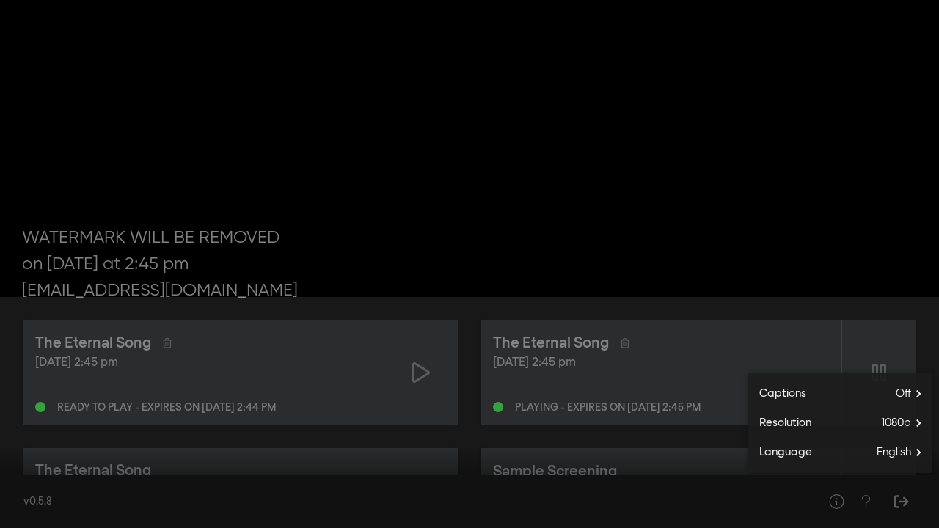
click at [820, 511] on div at bounding box center [534, 506] width 638 height 44
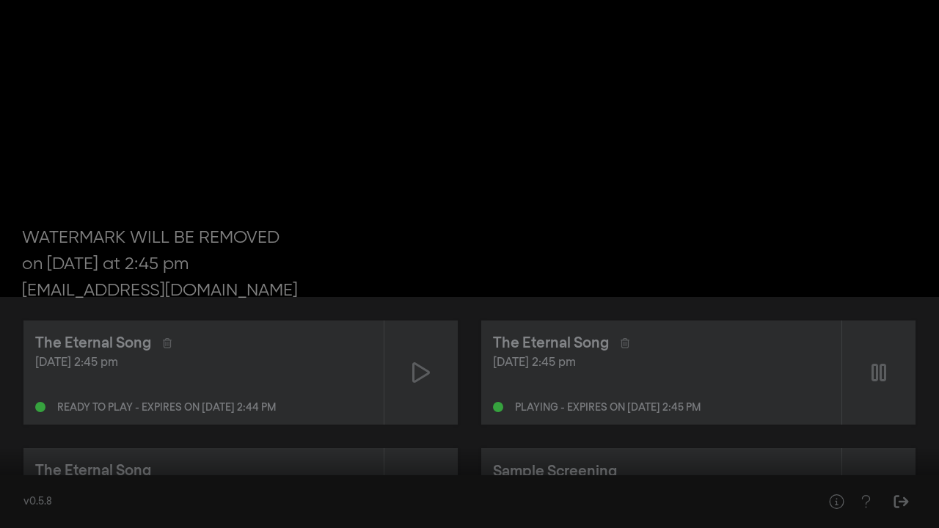
click at [820, 511] on div at bounding box center [534, 506] width 638 height 44
click at [359, 288] on div at bounding box center [469, 264] width 939 height 528
drag, startPoint x: 31, startPoint y: 481, endPoint x: 0, endPoint y: 481, distance: 30.8
click at [7, 481] on input "Seek" at bounding box center [469, 482] width 924 height 9
click at [852, 481] on input "Seek" at bounding box center [469, 482] width 924 height 9
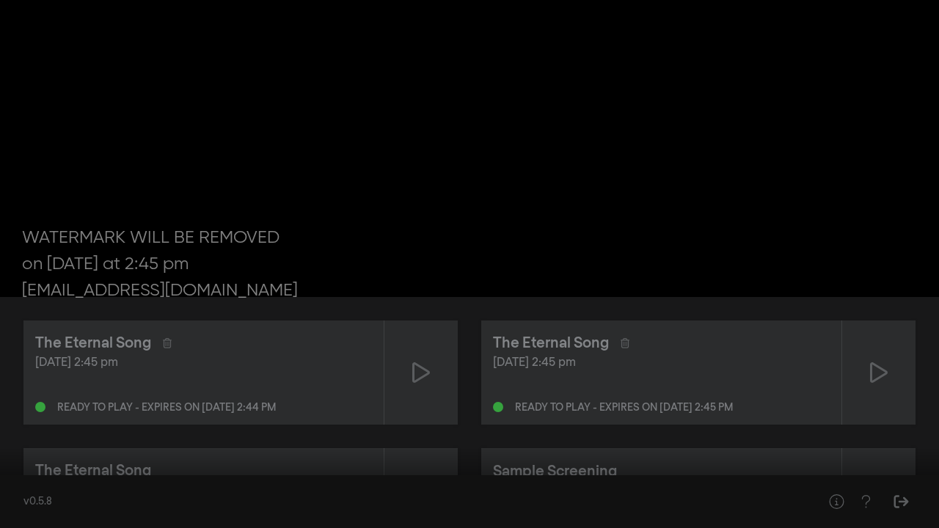
click at [871, 484] on input "Seek" at bounding box center [469, 482] width 924 height 9
click at [888, 484] on input "Seek" at bounding box center [469, 482] width 924 height 9
click at [907, 490] on button "settings" at bounding box center [911, 506] width 34 height 44
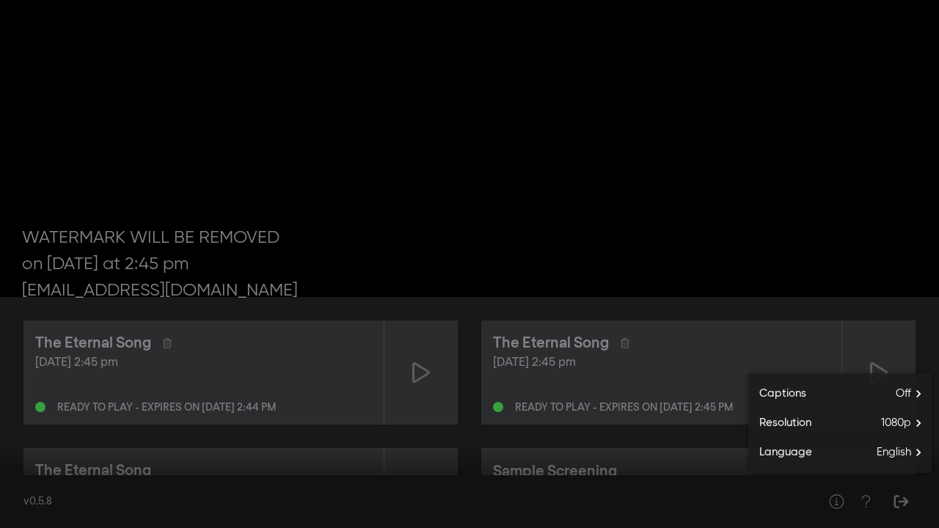
click at [911, 480] on input "Seek" at bounding box center [469, 482] width 924 height 9
click at [923, 480] on input "Seek" at bounding box center [469, 482] width 924 height 9
click at [43, 502] on button "play_arrow" at bounding box center [27, 506] width 41 height 44
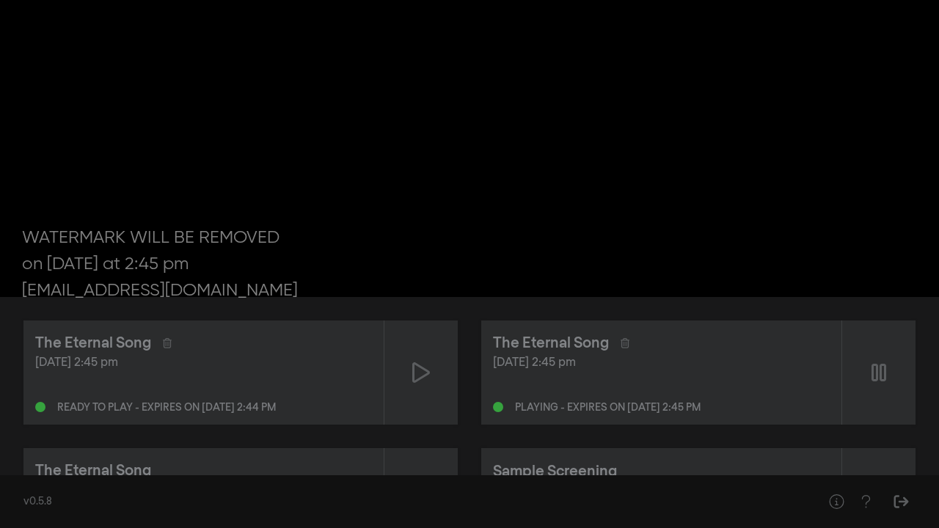
type input "5301.973332"
